Goal: Find specific page/section: Find specific page/section

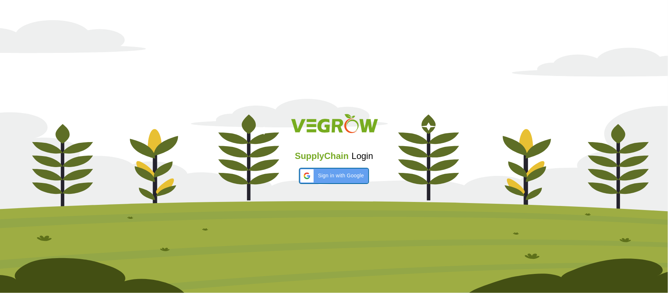
click at [330, 172] on span "Sign in with Google" at bounding box center [341, 176] width 46 height 8
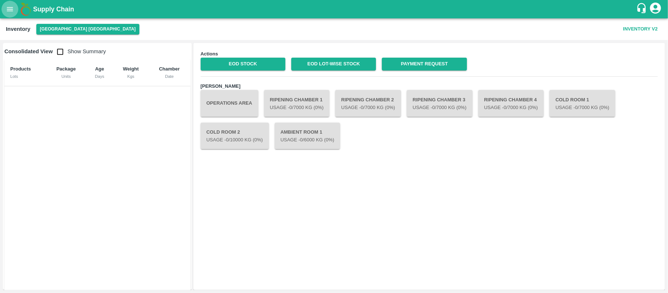
click at [7, 7] on icon "open drawer" at bounding box center [10, 9] width 8 height 8
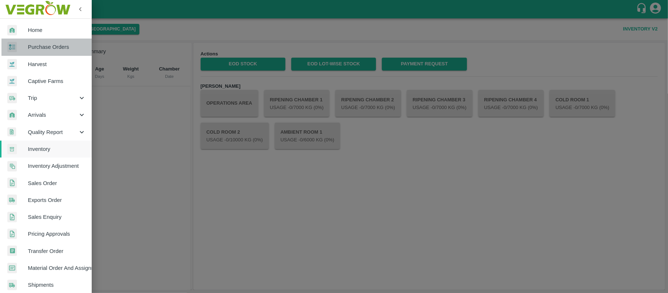
click at [59, 43] on link "Purchase Orders" at bounding box center [46, 47] width 92 height 17
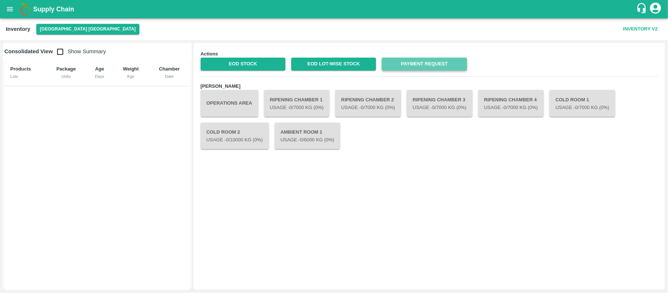
click at [421, 61] on link "Payment Request" at bounding box center [424, 64] width 85 height 13
